Goal: Check status

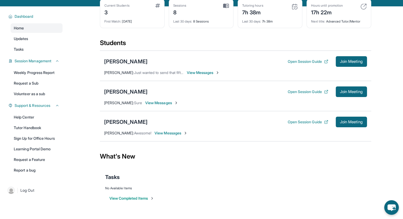
scroll to position [28, 0]
click at [116, 65] on div "[PERSON_NAME]" at bounding box center [125, 61] width 43 height 7
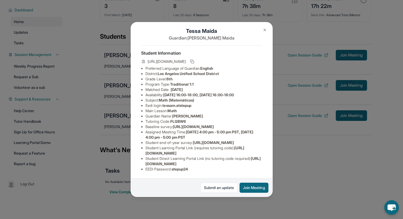
scroll to position [0, 0]
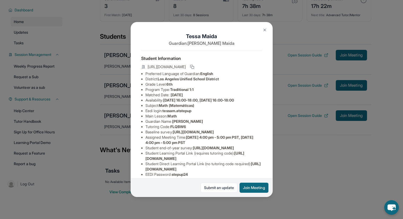
click at [265, 32] on button at bounding box center [265, 30] width 11 height 11
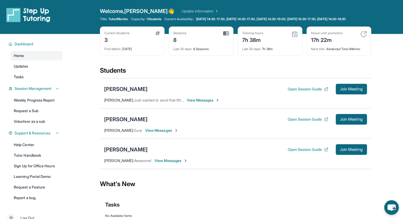
click at [125, 152] on div "[PERSON_NAME]" at bounding box center [125, 149] width 43 height 7
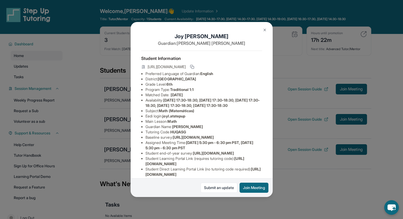
click at [263, 28] on img at bounding box center [265, 30] width 4 height 4
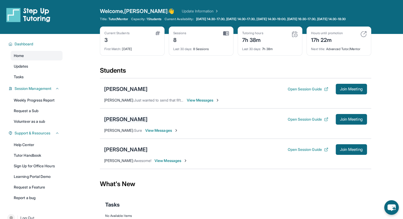
click at [115, 122] on div "[PERSON_NAME]" at bounding box center [125, 119] width 43 height 7
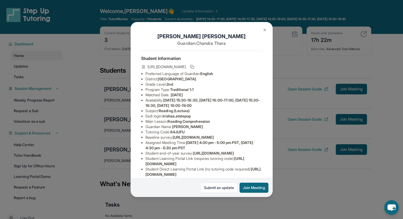
click at [264, 28] on img at bounding box center [265, 30] width 4 height 4
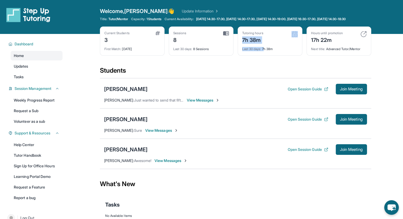
drag, startPoint x: 242, startPoint y: 45, endPoint x: 265, endPoint y: 57, distance: 26.5
click at [265, 56] on div "Tutoring hours 7h 38m Last 30 days : 7h 38m" at bounding box center [270, 41] width 65 height 29
